Goal: Task Accomplishment & Management: Complete application form

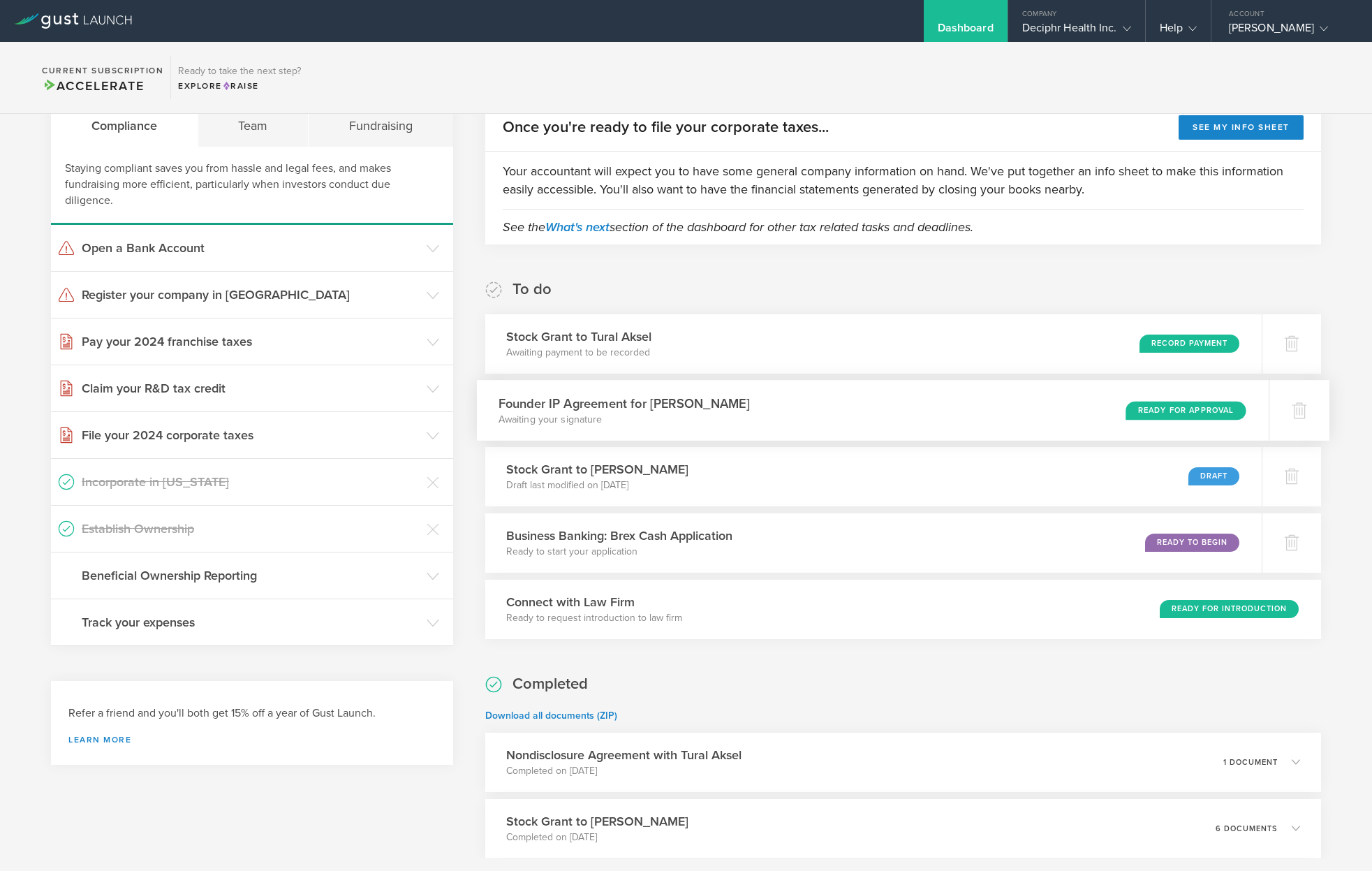
scroll to position [279, 0]
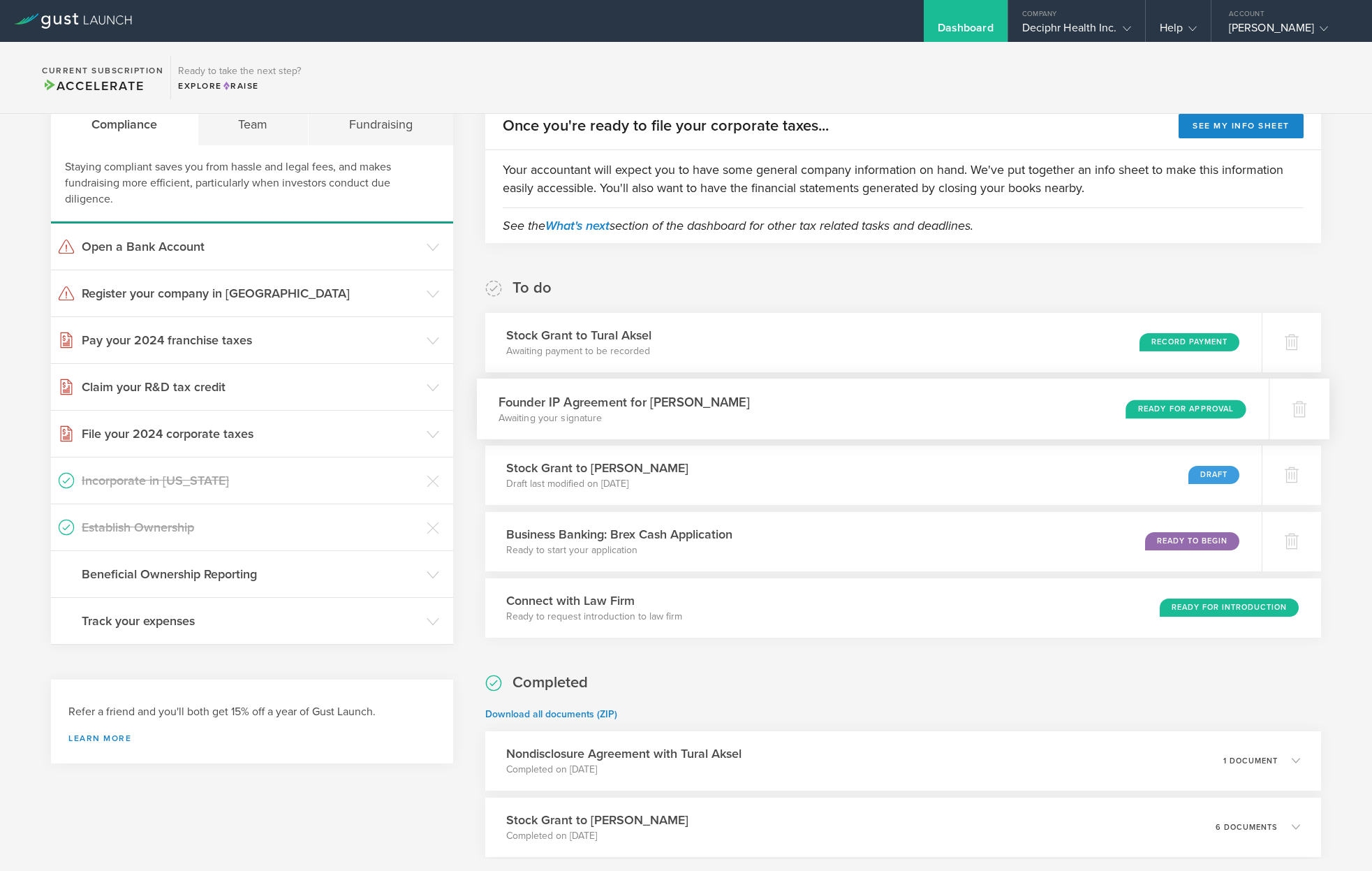
click at [1220, 414] on div "Ready for Approval" at bounding box center [1185, 409] width 120 height 19
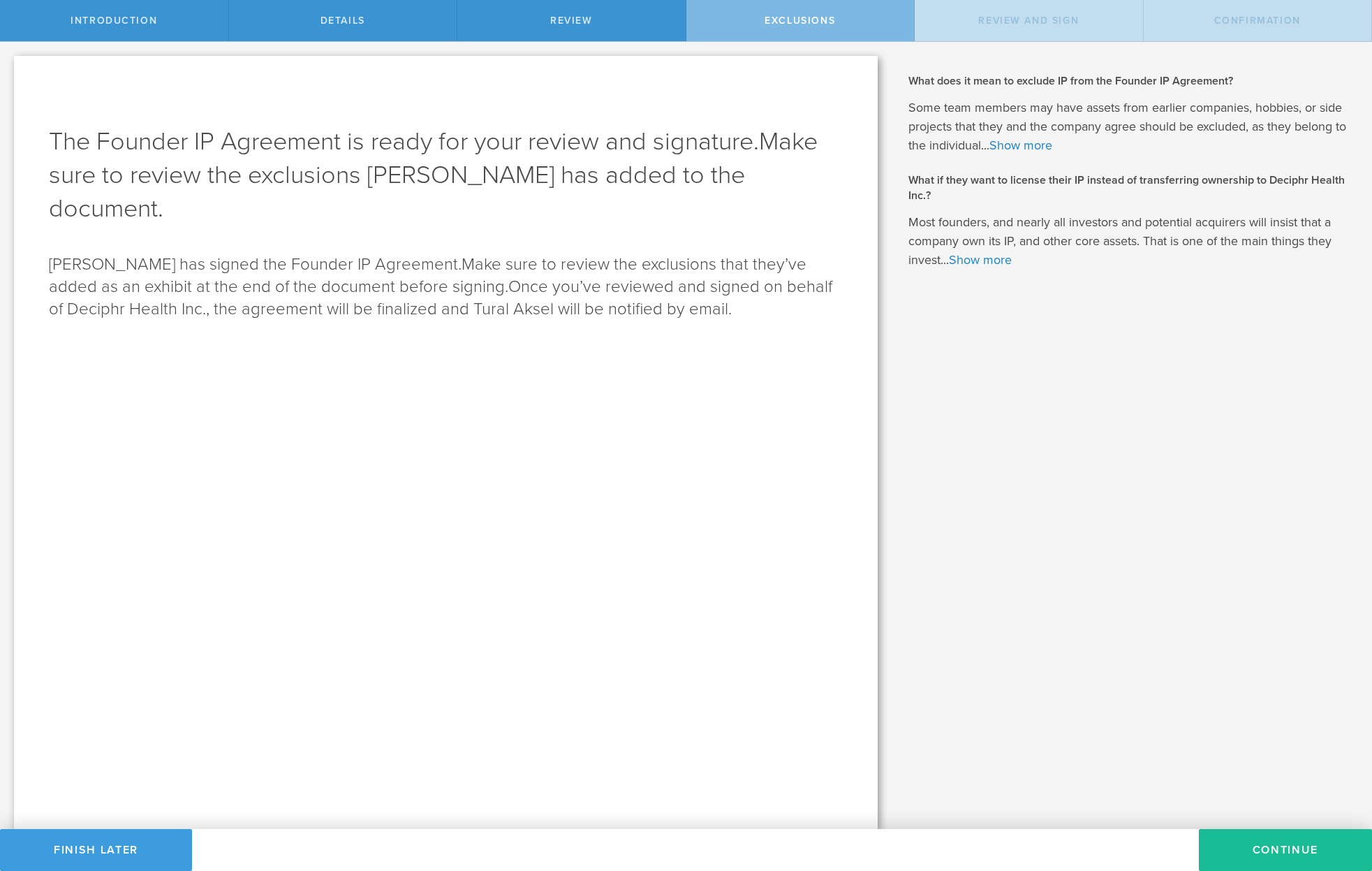
click at [1274, 823] on div "What is intellectual property (IP)? Intellectual property (IP) is a category of…" at bounding box center [1131, 435] width 480 height 787
click at [1280, 842] on button "Continue" at bounding box center [1285, 850] width 173 height 42
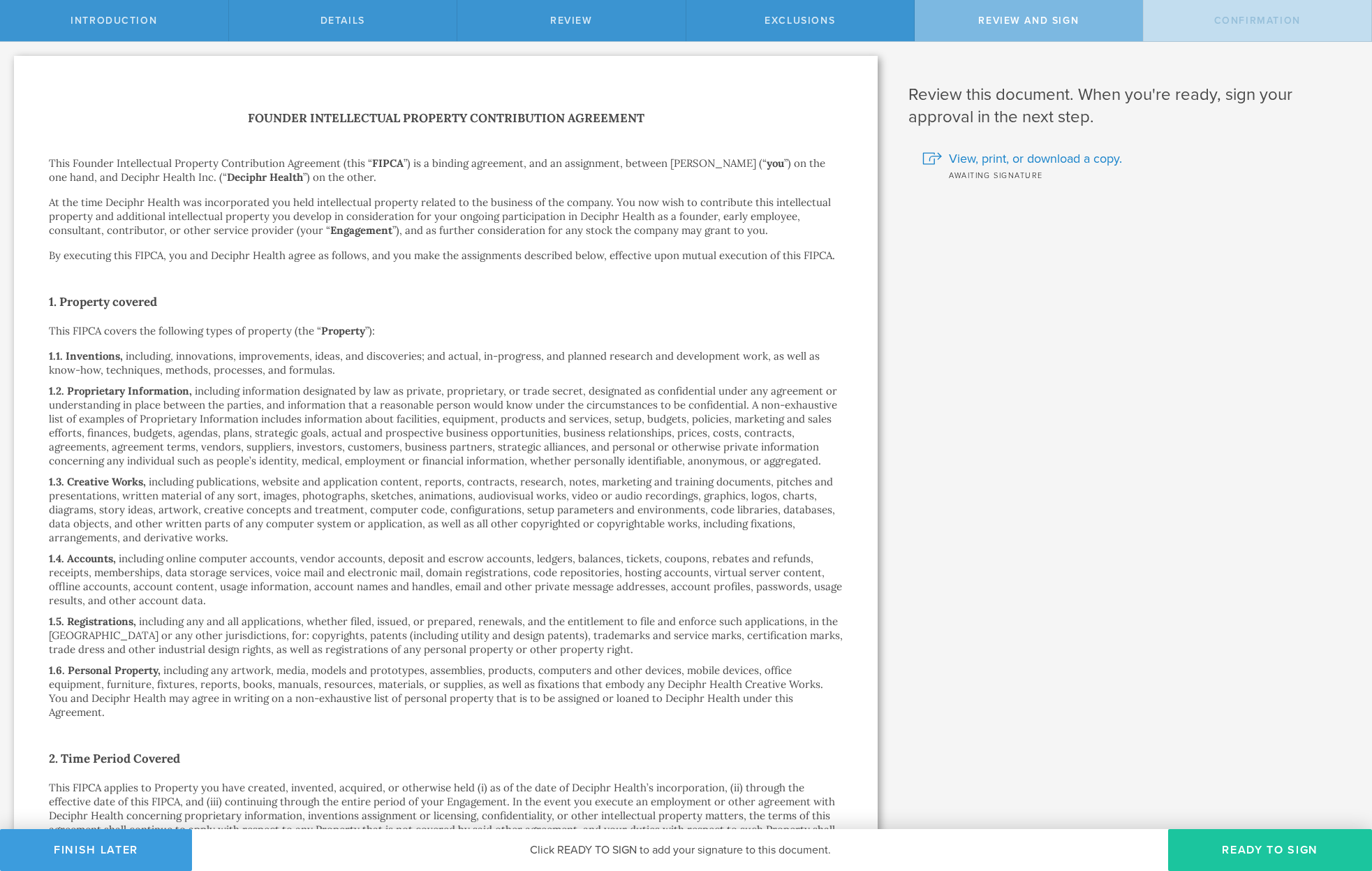
click at [1279, 848] on button "Ready to Sign" at bounding box center [1270, 850] width 204 height 42
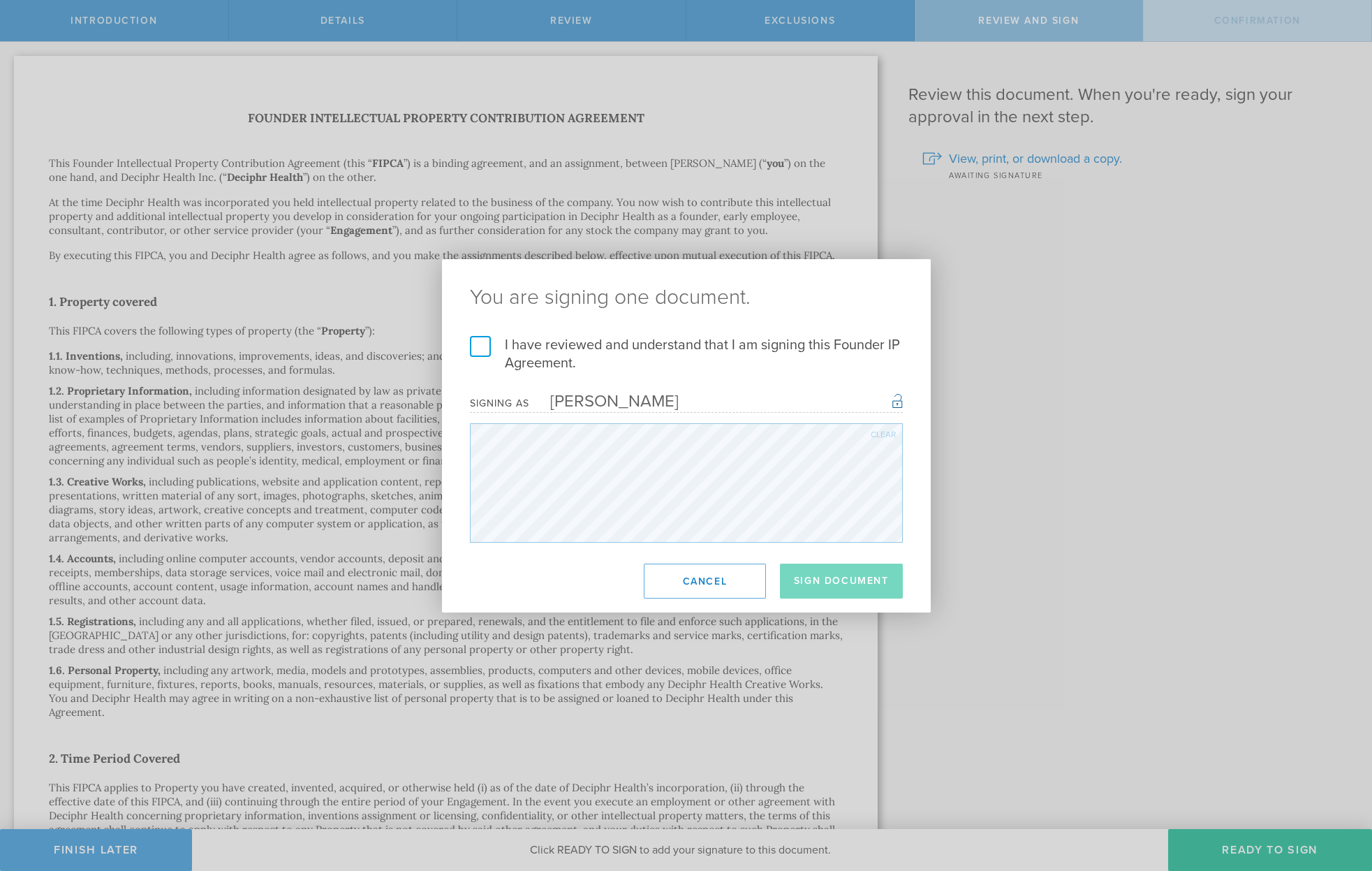
drag, startPoint x: 552, startPoint y: 351, endPoint x: 601, endPoint y: 390, distance: 62.6
click at [551, 351] on label "I have reviewed and understand that I am signing this Founder IP Agreement." at bounding box center [686, 354] width 433 height 37
click at [0, 0] on input "I have reviewed and understand that I am signing this Founder IP Agreement." at bounding box center [0, 0] width 0 height 0
click at [840, 573] on button "Sign Document" at bounding box center [841, 581] width 123 height 35
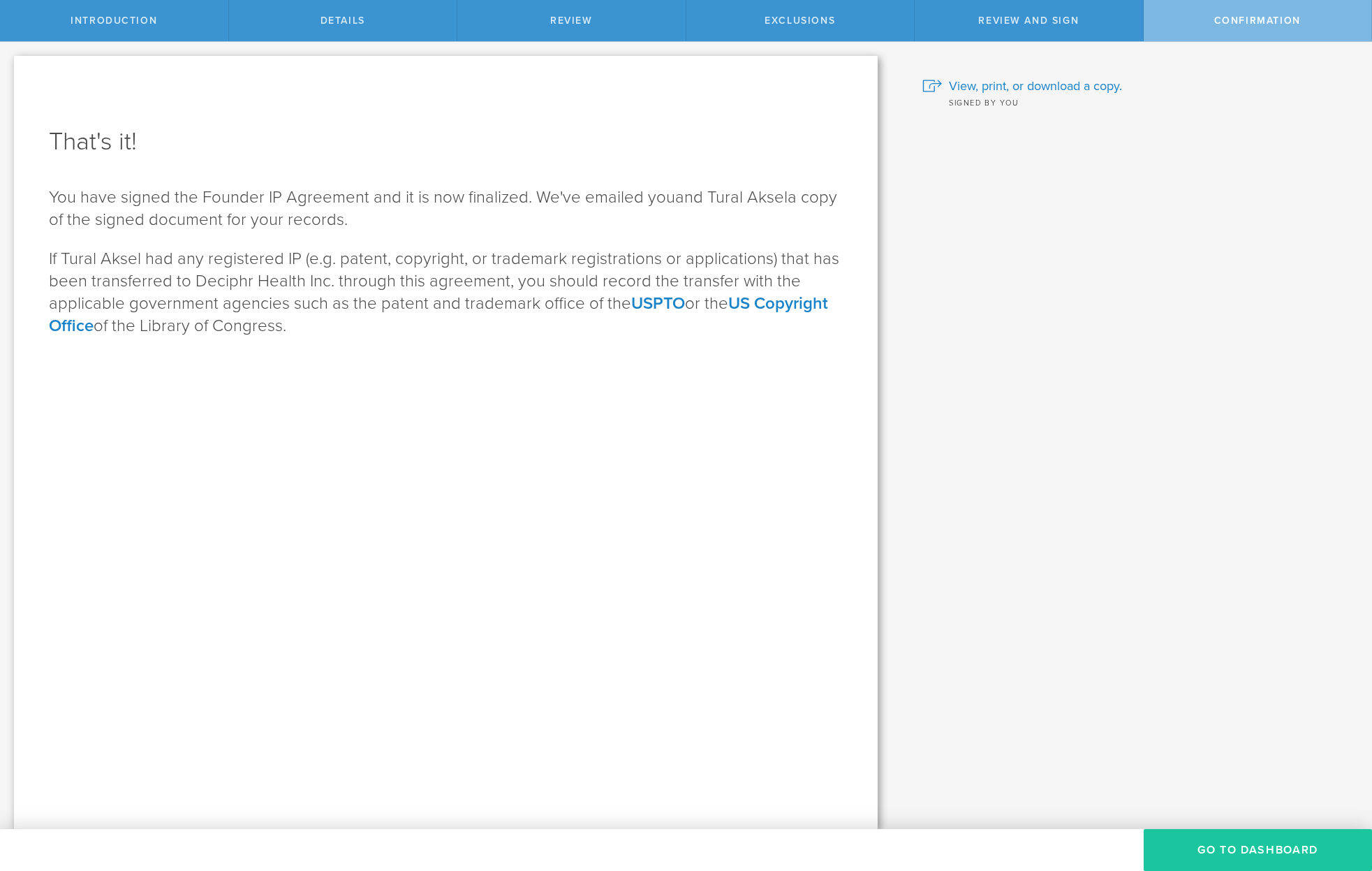
click at [1261, 843] on button "Go To Dashboard" at bounding box center [1257, 850] width 228 height 42
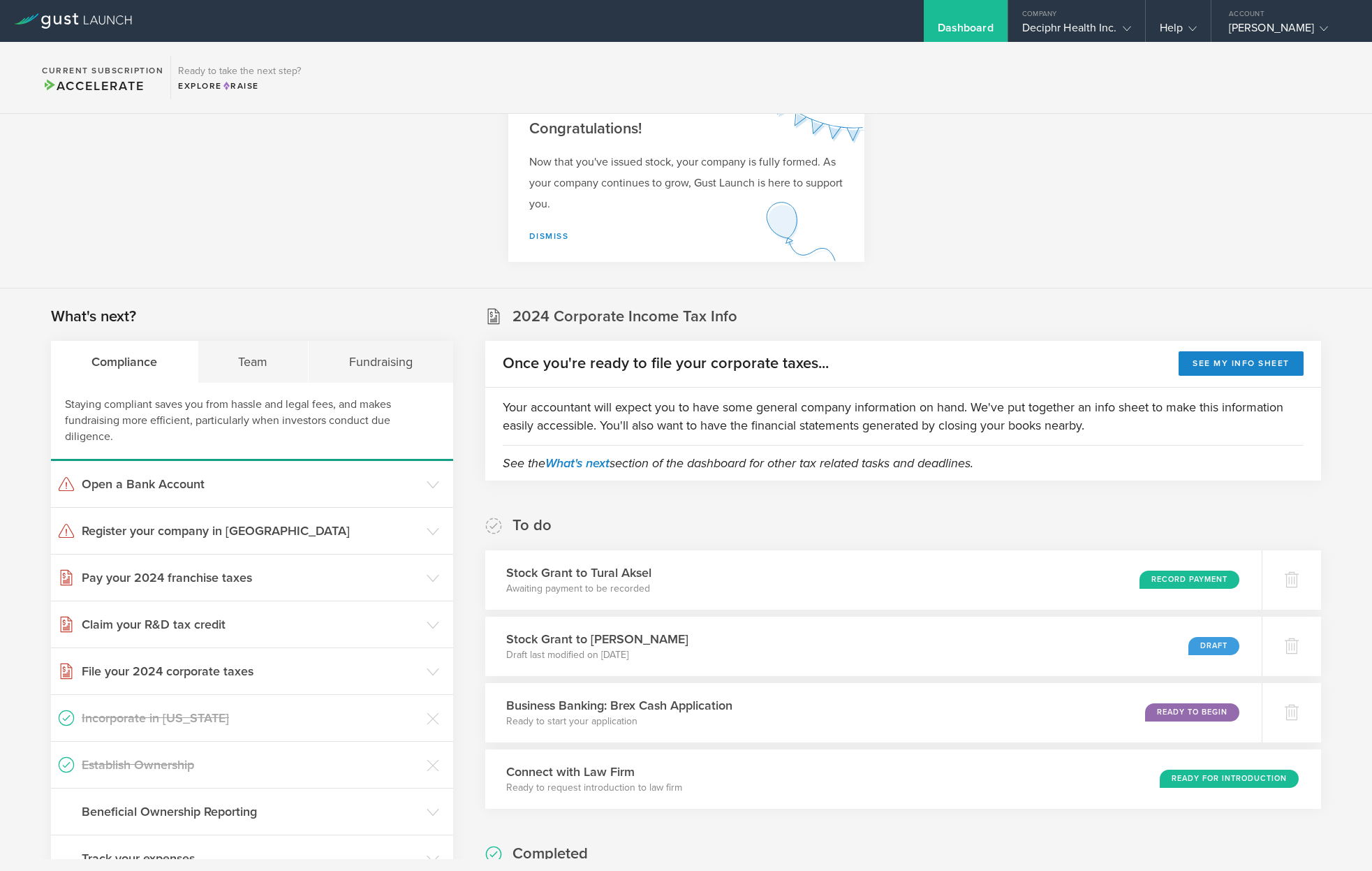
scroll to position [36, 0]
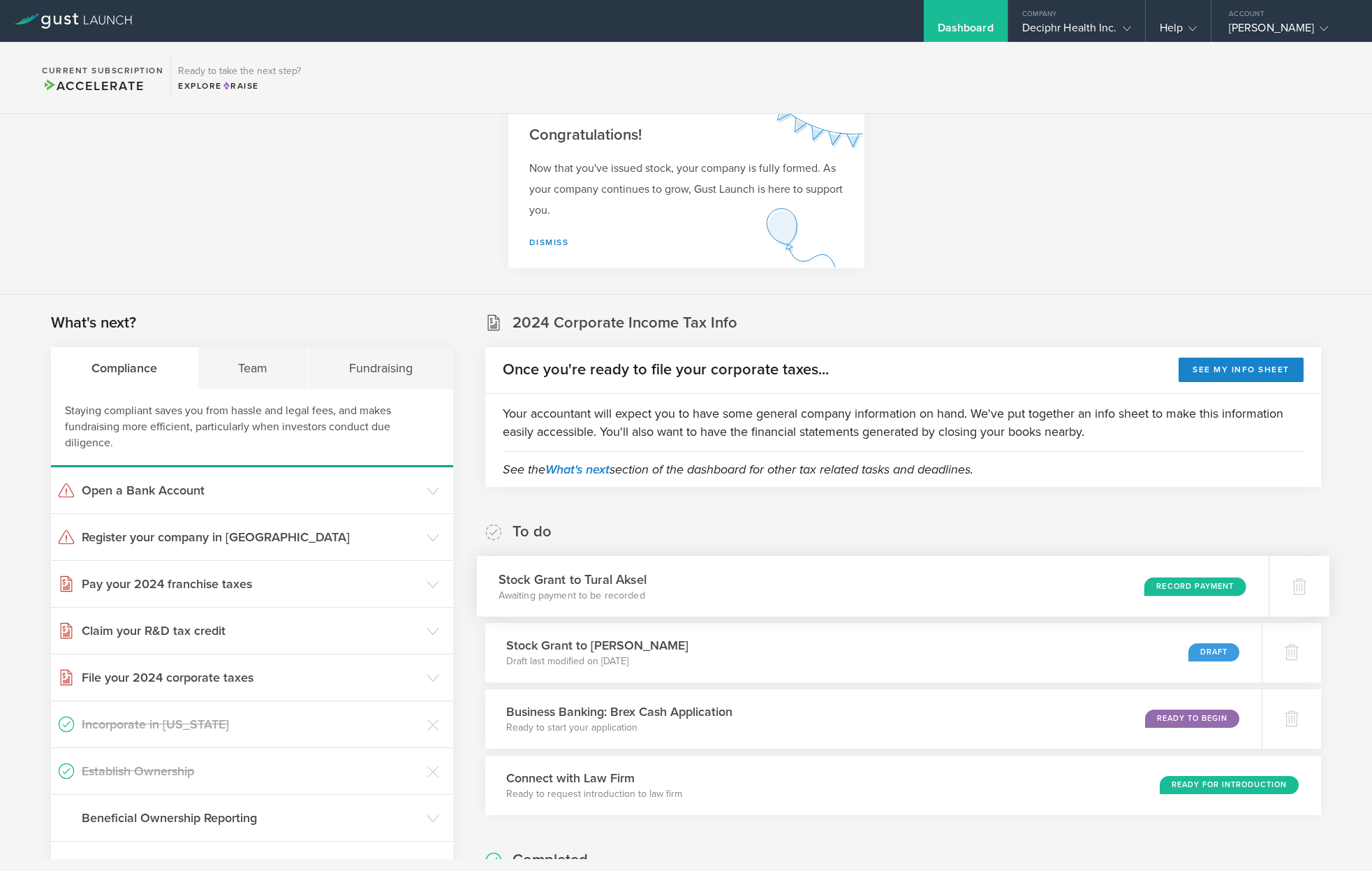
click at [1162, 593] on div "Record Payment" at bounding box center [1195, 587] width 102 height 19
